Goal: Find specific page/section: Find specific page/section

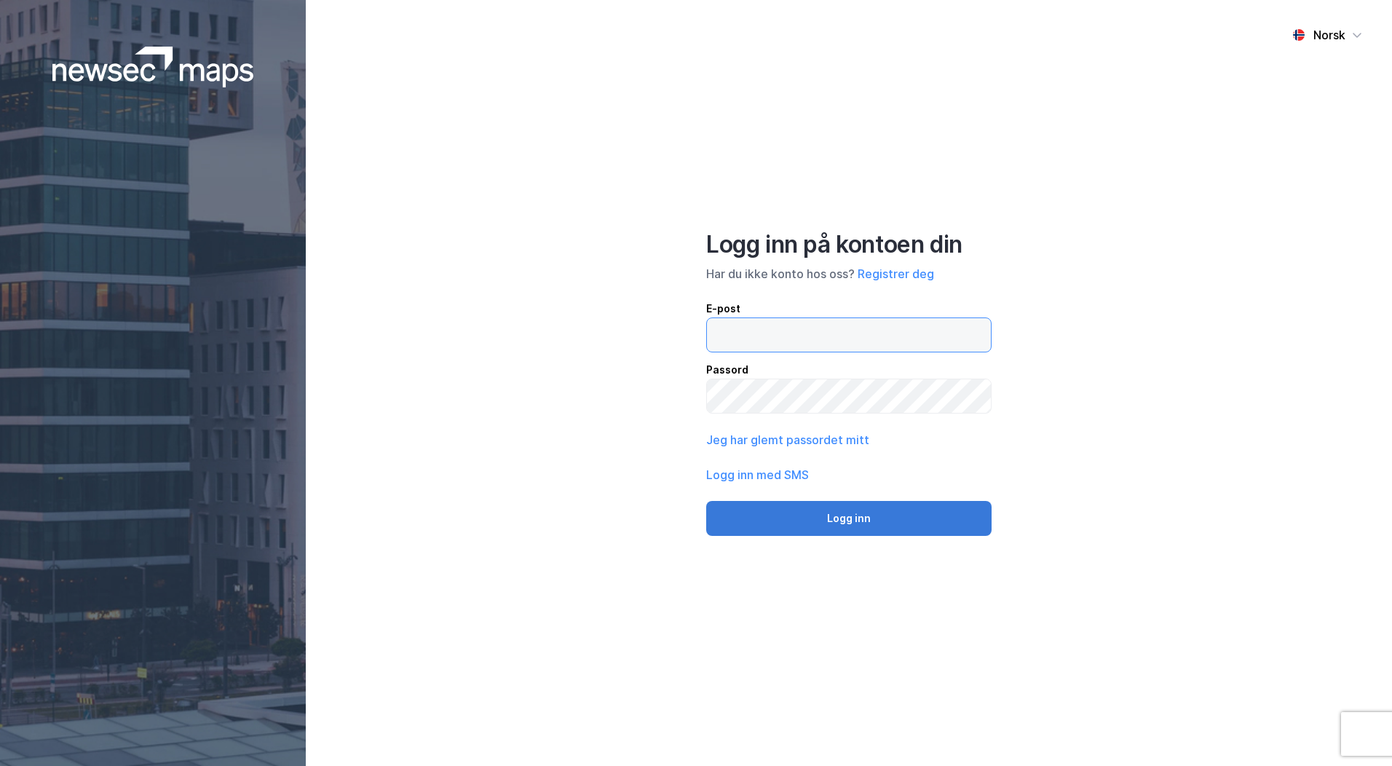
type input "[PERSON_NAME][EMAIL_ADDRESS][DOMAIN_NAME]"
click at [847, 510] on button "Logg inn" at bounding box center [848, 518] width 285 height 35
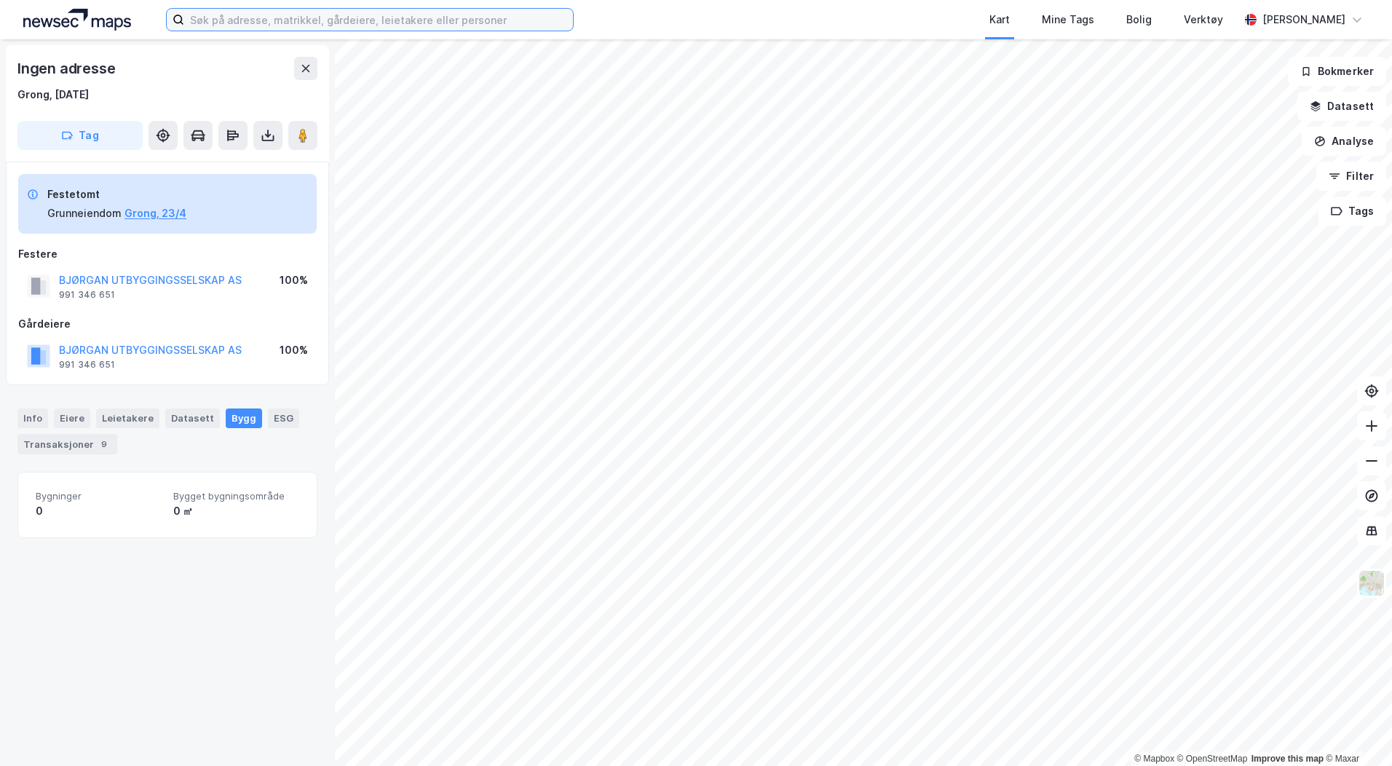
click at [221, 18] on input at bounding box center [378, 20] width 389 height 22
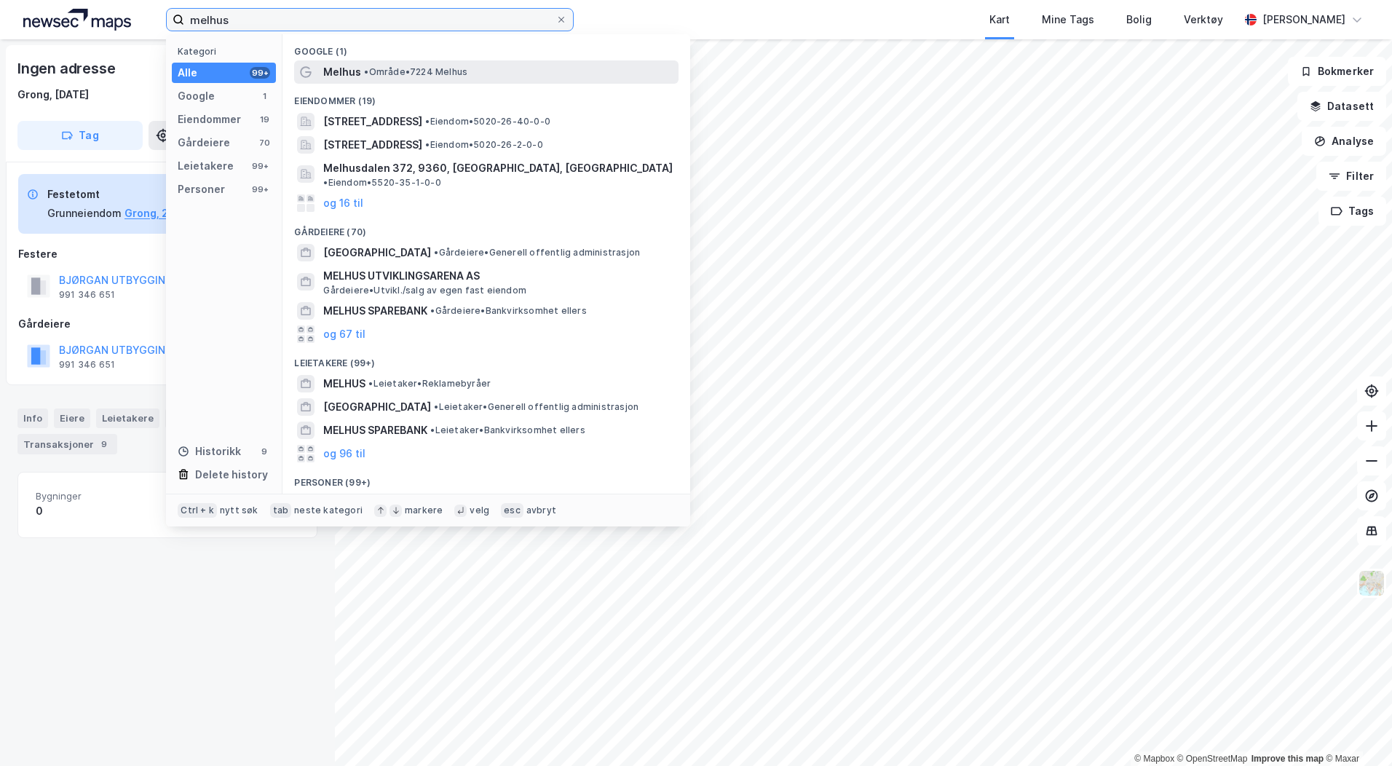
type input "melhus"
click at [359, 71] on span "Melhus" at bounding box center [342, 71] width 38 height 17
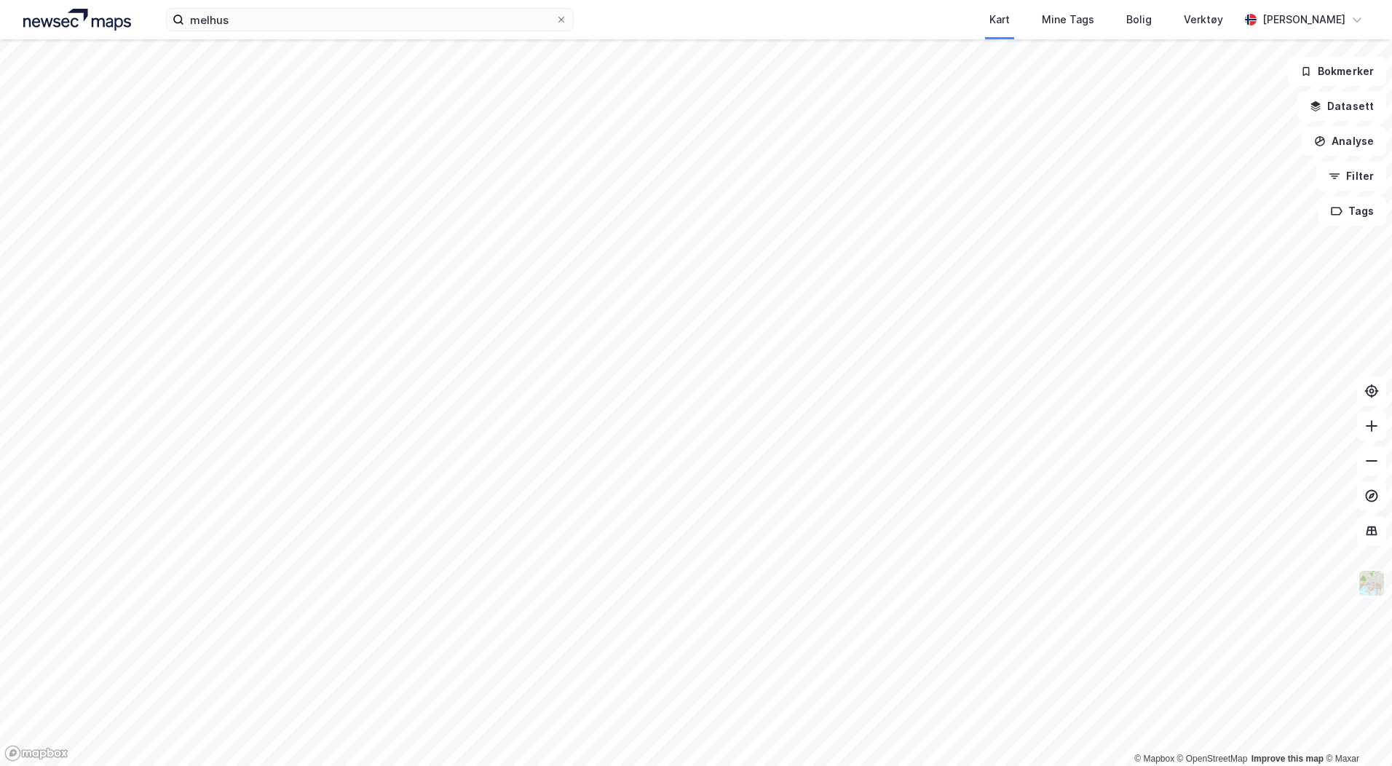
click at [1374, 577] on img at bounding box center [1372, 583] width 28 height 28
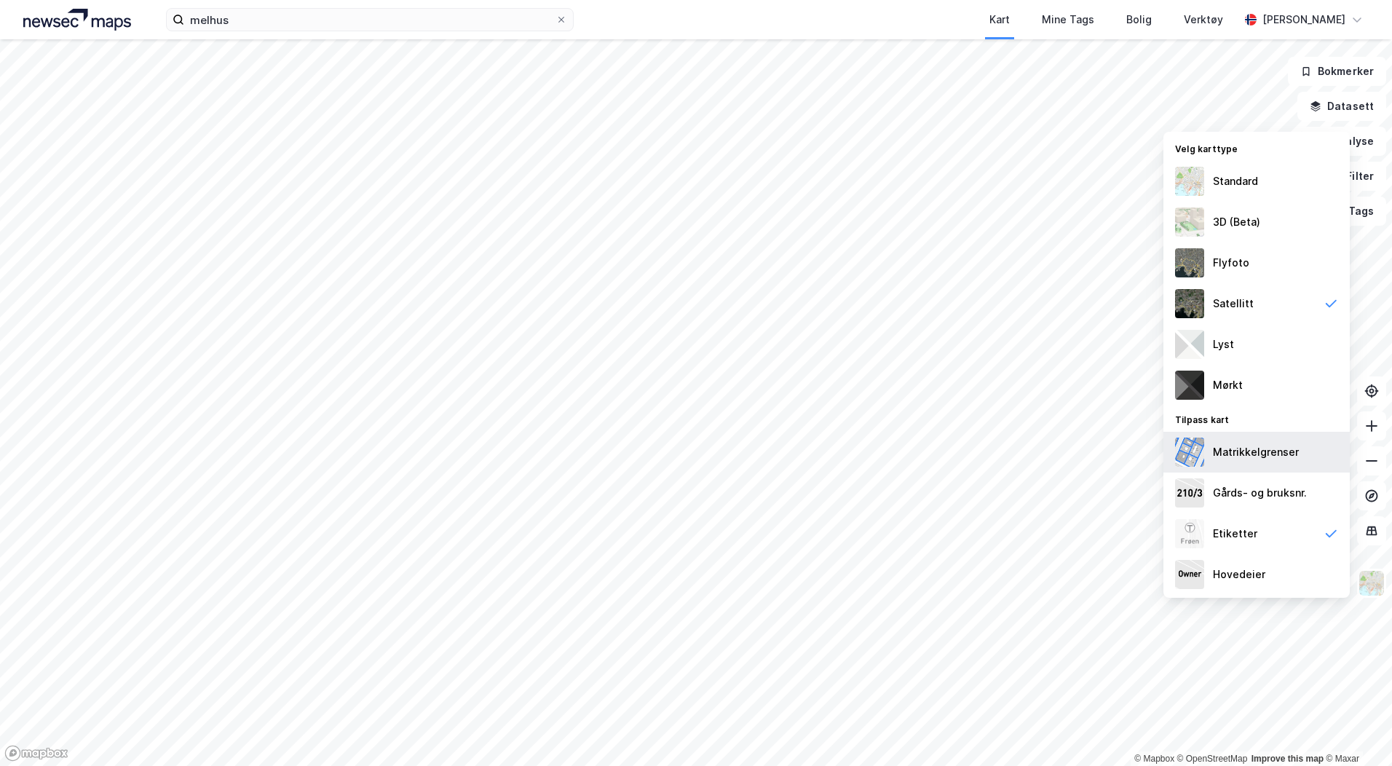
click at [1305, 459] on div "Matrikkelgrenser" at bounding box center [1256, 452] width 186 height 41
click at [1288, 482] on div "Gårds- og bruksnr." at bounding box center [1256, 492] width 186 height 41
